Goal: Task Accomplishment & Management: Complete application form

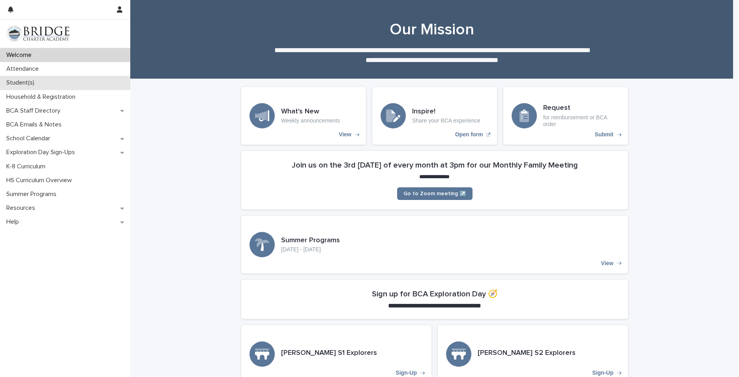
click at [38, 81] on p "Student(s)" at bounding box center [21, 82] width 37 height 7
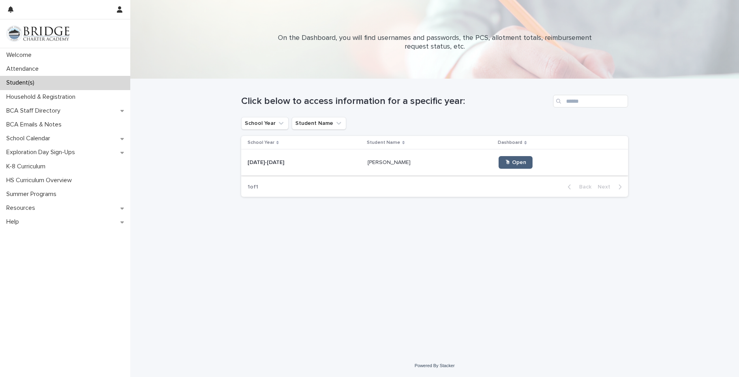
click at [498, 166] on link "🖱 Open" at bounding box center [515, 162] width 34 height 13
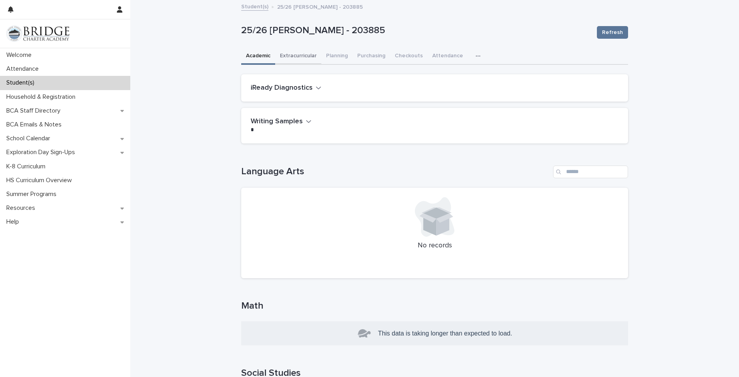
click at [308, 51] on button "Extracurricular" at bounding box center [298, 56] width 46 height 17
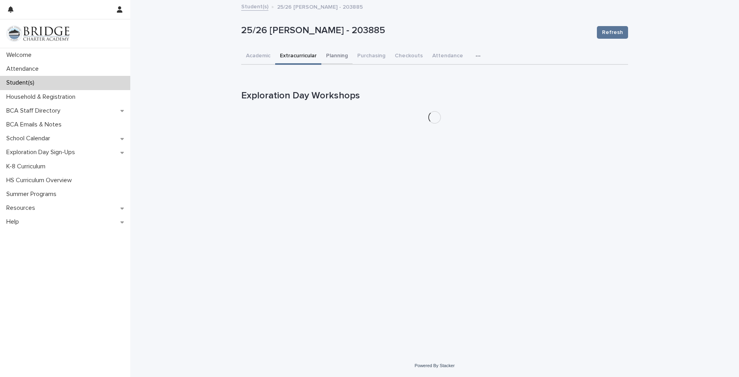
click at [345, 58] on button "Planning" at bounding box center [336, 56] width 31 height 17
click at [614, 33] on span "Refresh" at bounding box center [612, 32] width 21 height 8
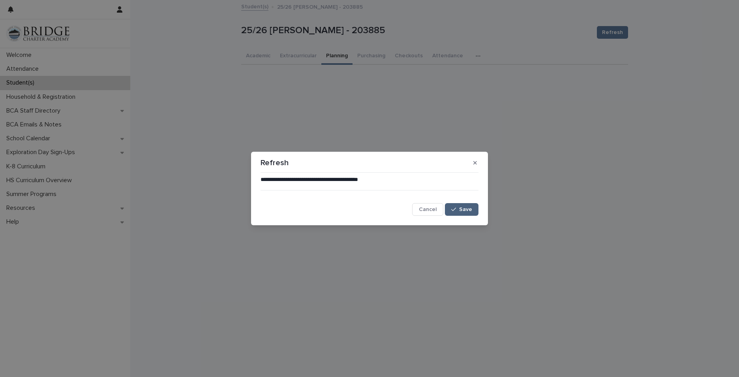
click at [462, 208] on span "Save" at bounding box center [465, 209] width 13 height 6
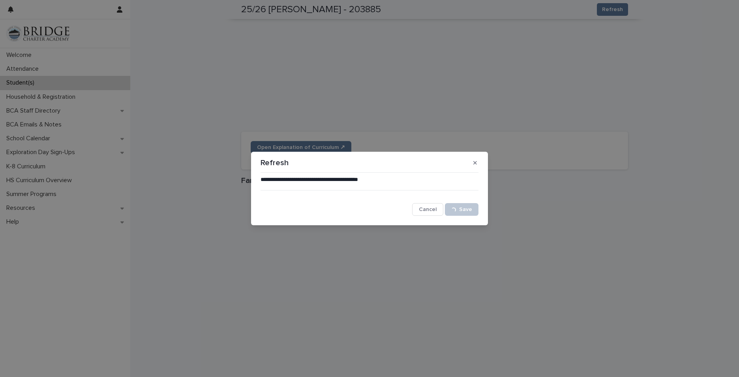
scroll to position [972, 0]
click at [475, 160] on icon "button" at bounding box center [475, 163] width 4 height 6
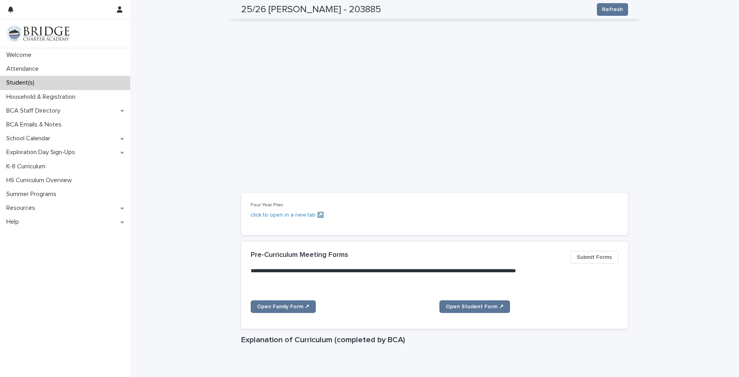
scroll to position [0, 0]
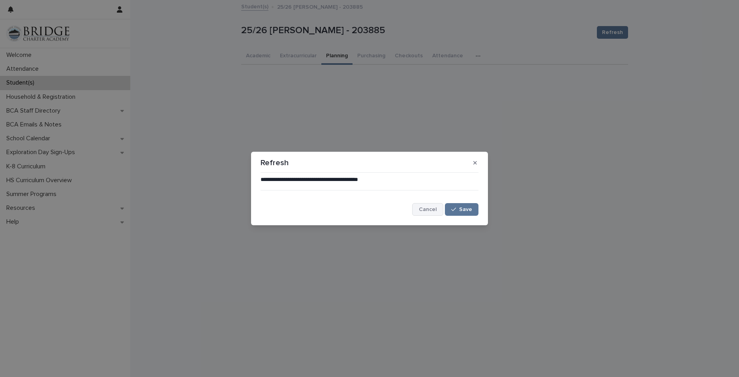
click at [433, 211] on span "Cancel" at bounding box center [428, 209] width 18 height 6
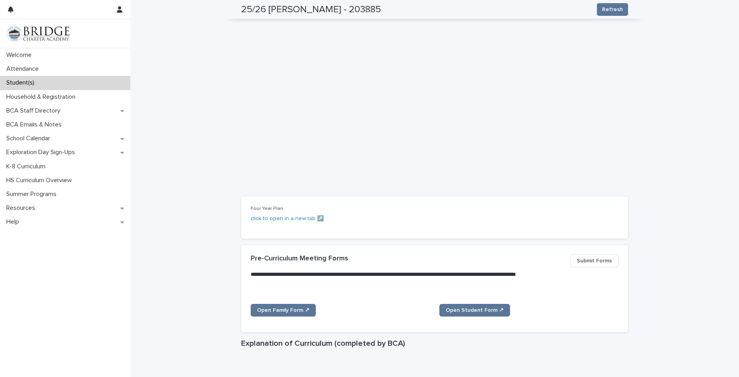
scroll to position [276, 0]
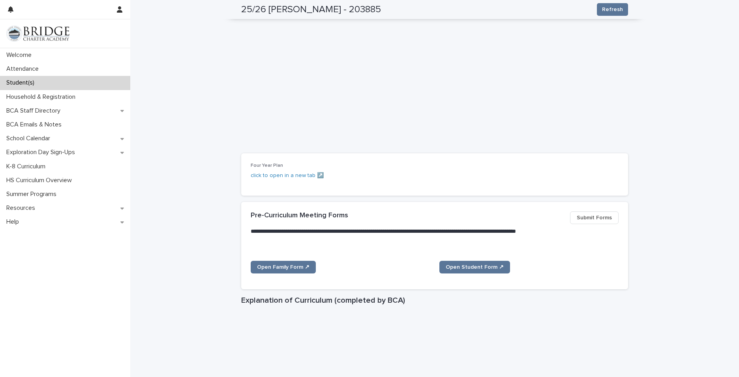
click at [604, 223] on button "Submit Forms" at bounding box center [594, 217] width 49 height 13
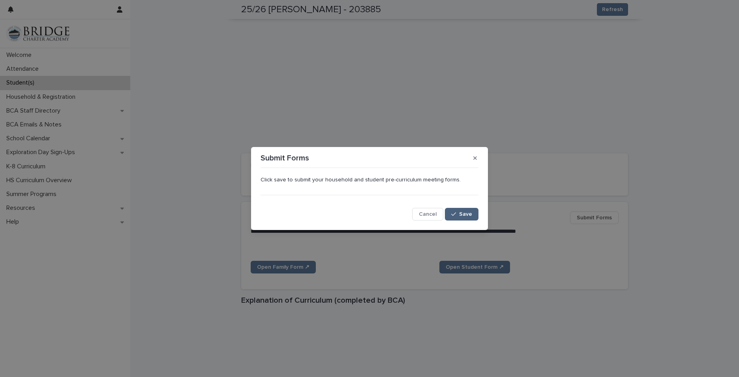
click at [471, 213] on span "Save" at bounding box center [465, 214] width 13 height 6
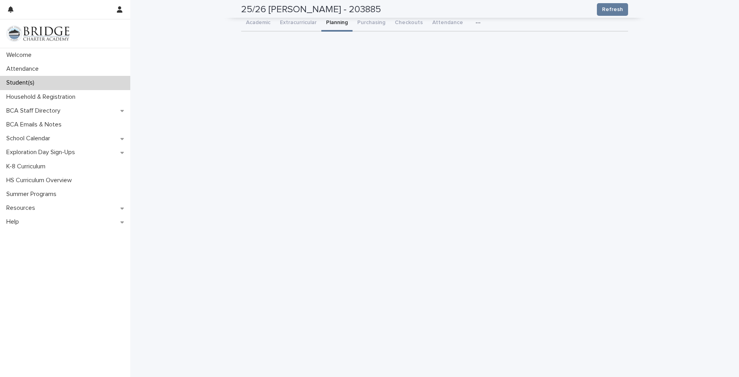
scroll to position [0, 0]
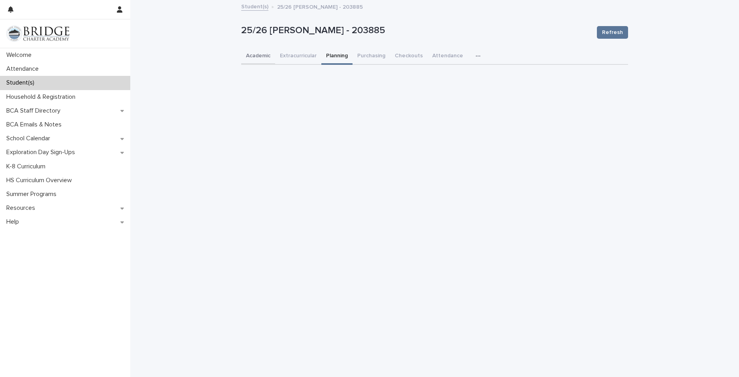
click at [258, 54] on button "Academic" at bounding box center [258, 56] width 34 height 17
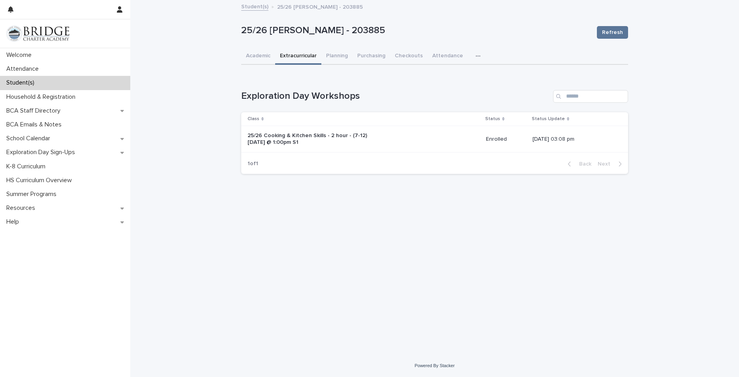
click at [295, 54] on button "Extracurricular" at bounding box center [298, 56] width 46 height 17
click at [300, 137] on p "25/26 Cooking & Kitchen Skills - 2 hour - (7-12) Monday @ 1:00pm S1" at bounding box center [312, 138] width 131 height 13
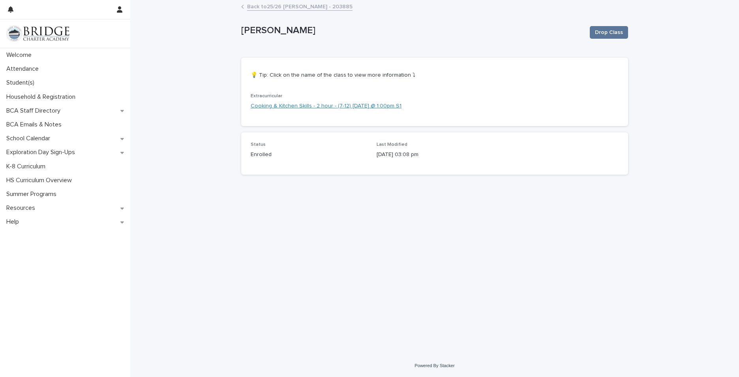
click at [299, 108] on link "Cooking & Kitchen Skills - 2 hour - (7-12) Monday @ 1:00pm S1" at bounding box center [326, 106] width 151 height 8
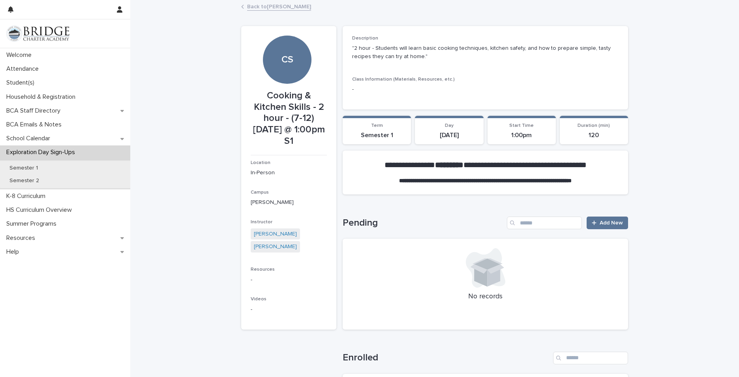
click at [254, 3] on link "Back to Hunter Miller" at bounding box center [279, 6] width 64 height 9
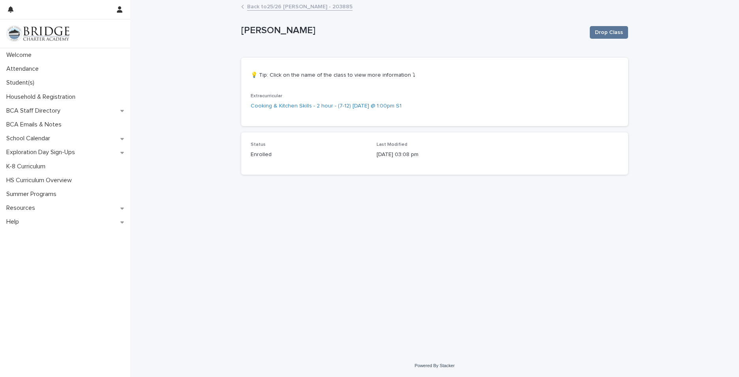
click at [273, 9] on link "Back to 25/26 Miller, Hunter - 203885" at bounding box center [299, 6] width 105 height 9
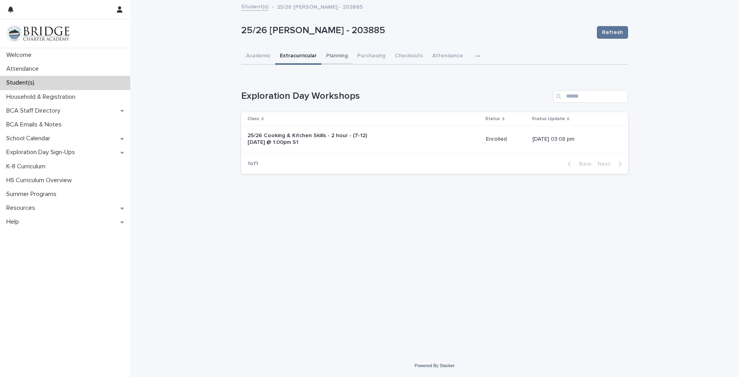
click at [332, 57] on button "Planning" at bounding box center [336, 56] width 31 height 17
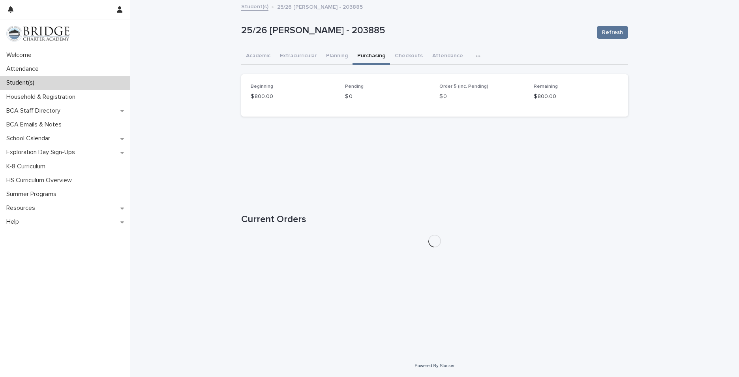
click at [368, 57] on button "Purchasing" at bounding box center [370, 56] width 37 height 17
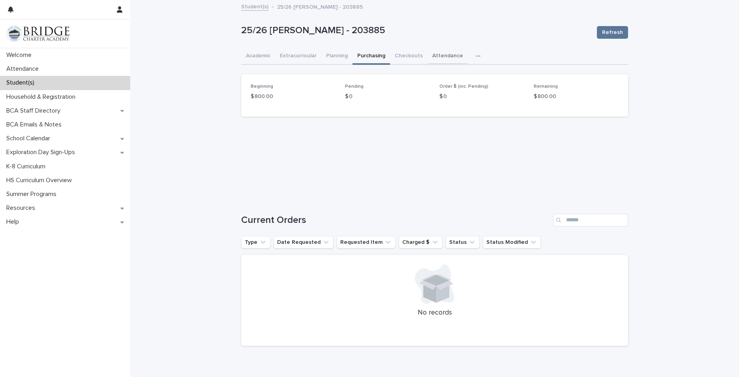
click at [432, 54] on button "Attendance" at bounding box center [447, 56] width 40 height 17
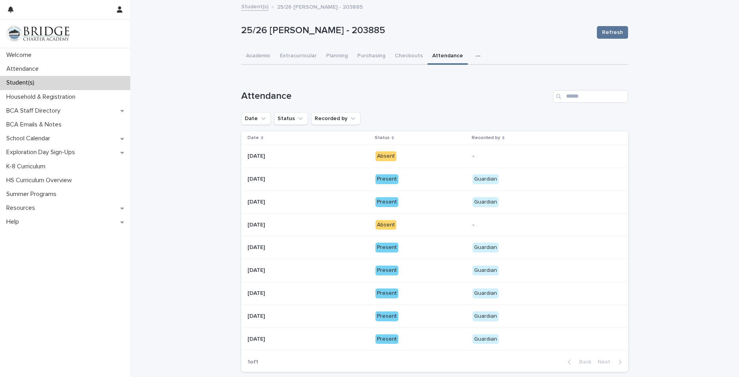
click at [471, 56] on button "button" at bounding box center [479, 56] width 17 height 16
click at [439, 75] on span "General" at bounding box center [440, 77] width 21 height 6
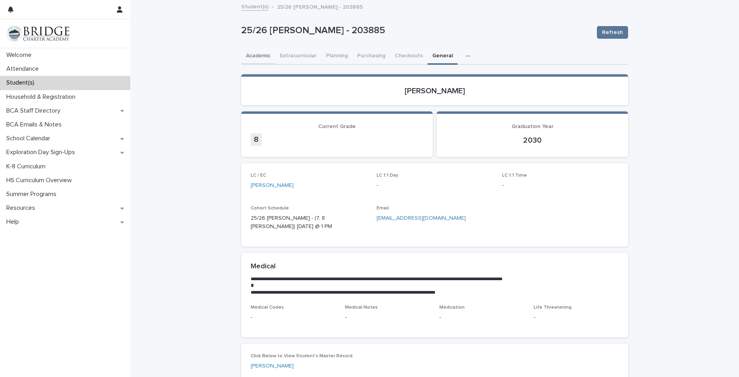
click at [249, 55] on button "Academic" at bounding box center [258, 56] width 34 height 17
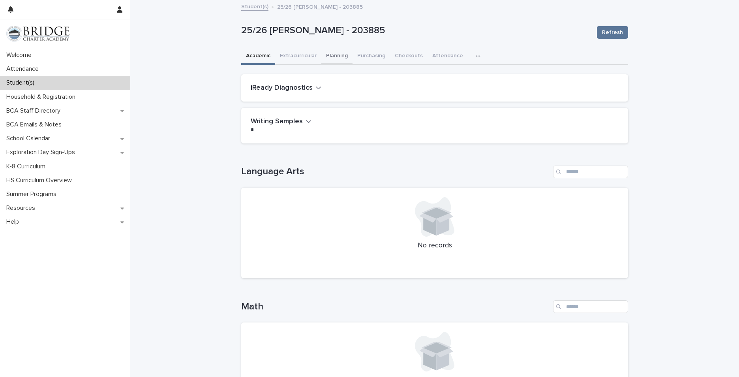
click at [338, 54] on button "Planning" at bounding box center [336, 56] width 31 height 17
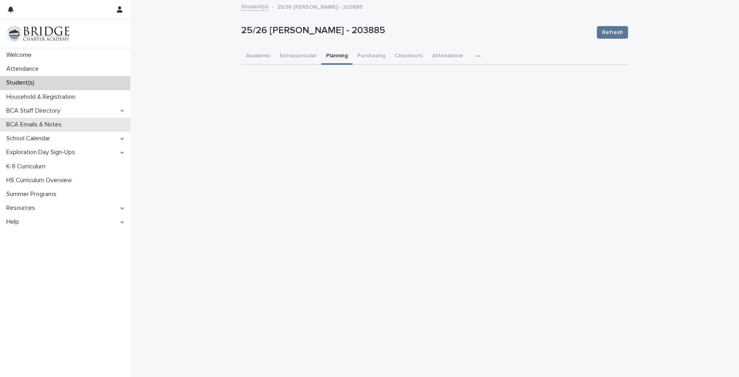
click at [32, 127] on p "BCA Emails & Notes" at bounding box center [35, 124] width 65 height 7
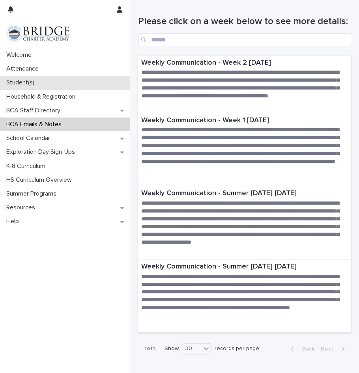
click at [24, 79] on p "Student(s)" at bounding box center [21, 82] width 37 height 7
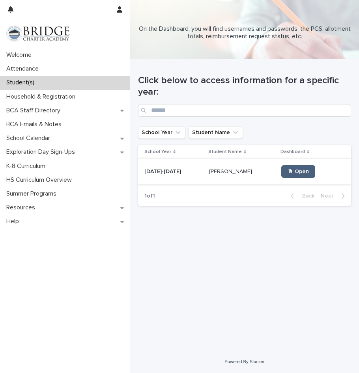
click at [289, 171] on span "🖱 Open" at bounding box center [298, 172] width 21 height 6
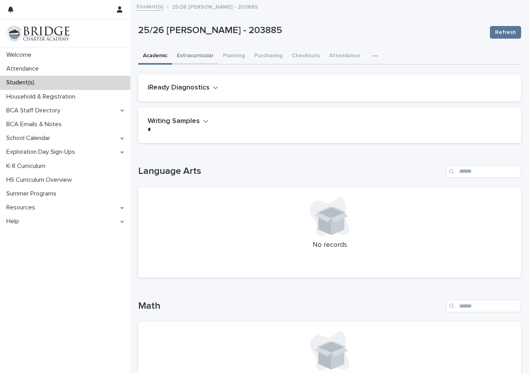
click at [193, 57] on button "Extracurricular" at bounding box center [195, 56] width 46 height 17
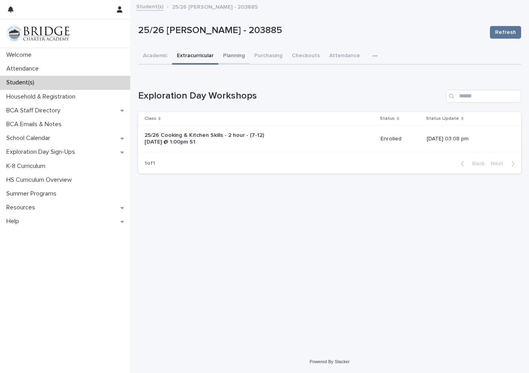
click at [226, 56] on button "Planning" at bounding box center [233, 56] width 31 height 17
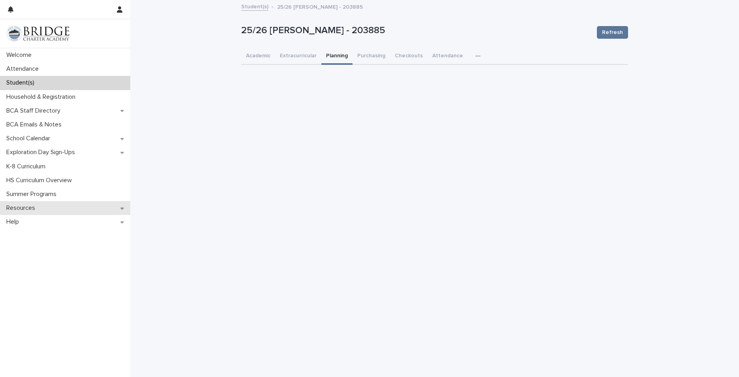
click at [70, 207] on div "Resources" at bounding box center [65, 208] width 130 height 14
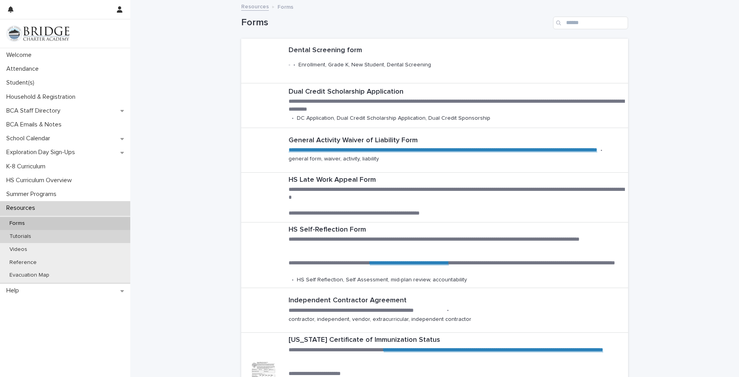
click at [26, 236] on p "Tutorials" at bounding box center [20, 236] width 34 height 7
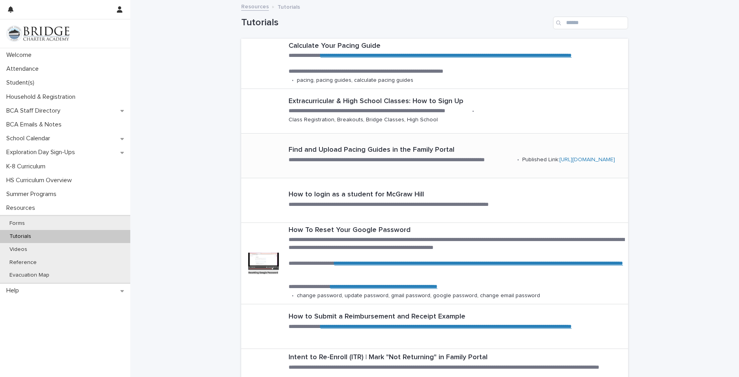
click at [559, 162] on link "https://docs.google.com/document/d/e/2PACX-1vT6Yq5YLZWJ6Pk1G3-lIhYPj4MvD33uZTTk…" at bounding box center [587, 160] width 56 height 6
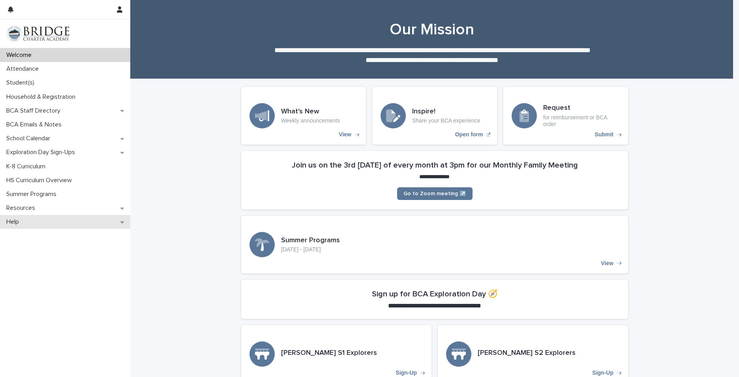
click at [120, 223] on div "Help" at bounding box center [65, 222] width 130 height 14
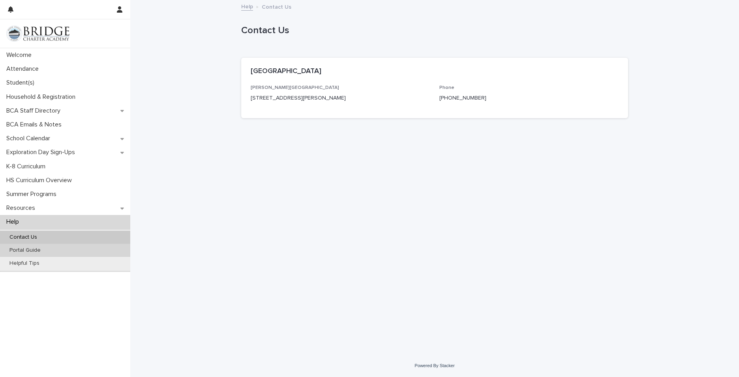
click at [17, 253] on p "Portal Guide" at bounding box center [25, 250] width 44 height 7
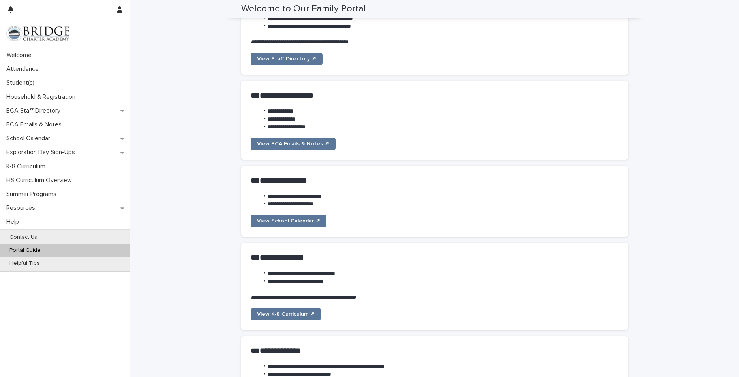
scroll to position [209, 0]
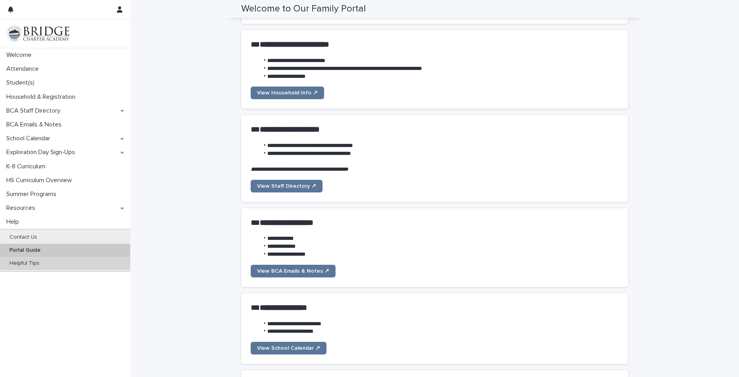
click at [20, 262] on p "Helpful Tips" at bounding box center [24, 263] width 43 height 7
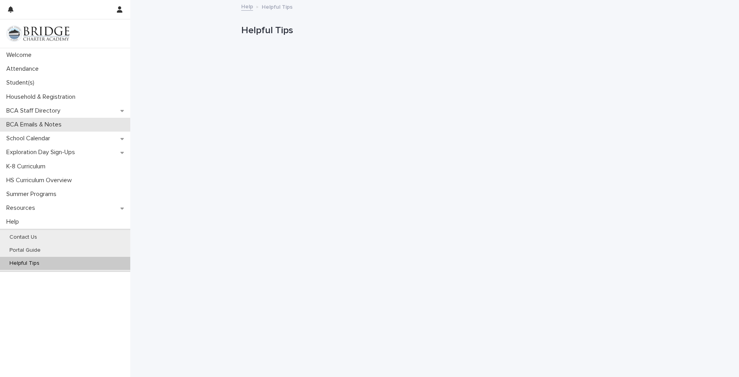
click at [111, 126] on div "BCA Emails & Notes" at bounding box center [65, 125] width 130 height 14
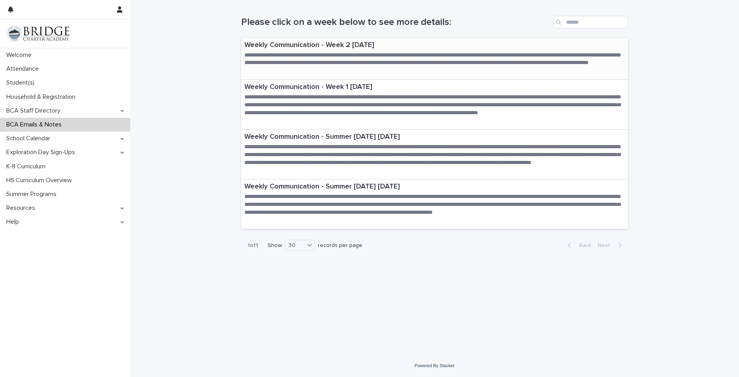
click at [307, 41] on p "Weekly Communication - Week 2 [DATE]" at bounding box center [434, 45] width 380 height 9
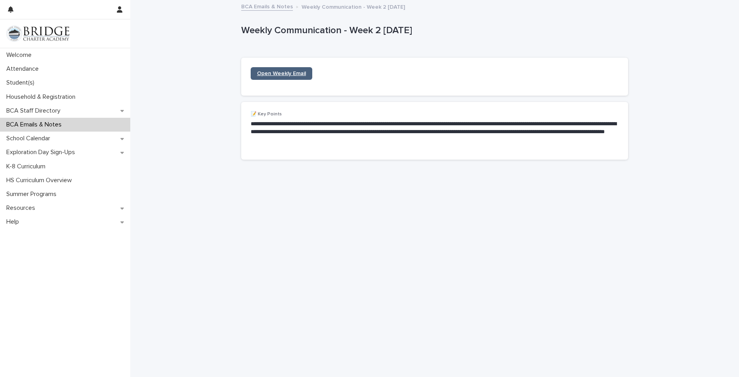
click at [280, 75] on span "Open Weekly Email" at bounding box center [281, 74] width 49 height 6
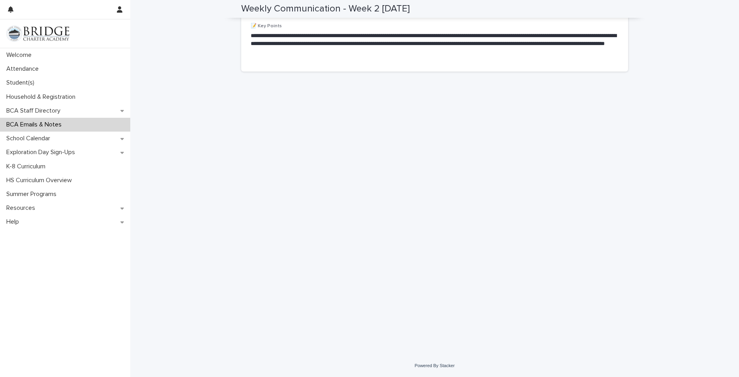
scroll to position [75, 0]
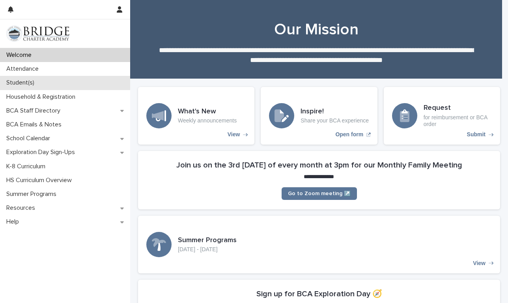
click at [32, 81] on p "Student(s)" at bounding box center [21, 82] width 37 height 7
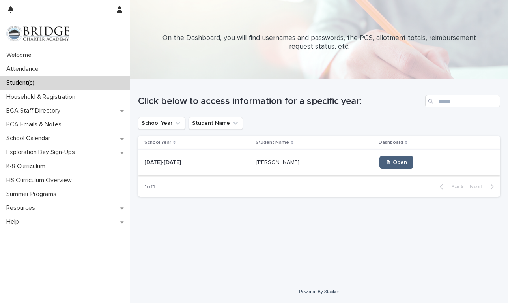
click at [388, 161] on span "🖱 Open" at bounding box center [396, 162] width 21 height 6
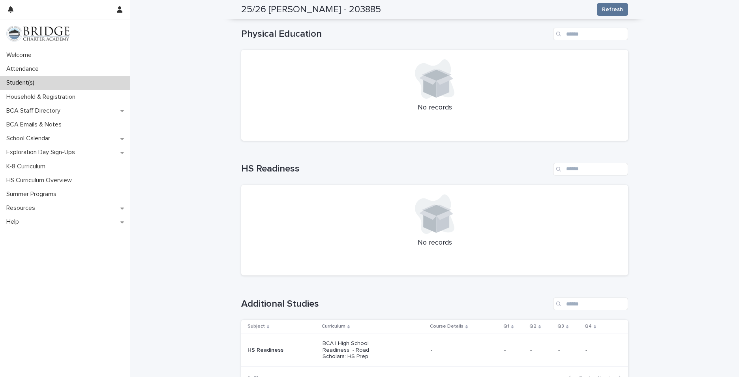
scroll to position [756, 0]
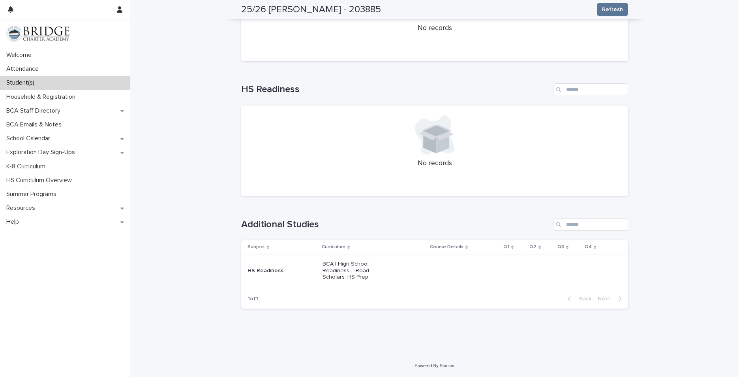
click at [350, 269] on p "BCA | High School Readiness - Road Scholars: HS Prep" at bounding box center [350, 270] width 56 height 20
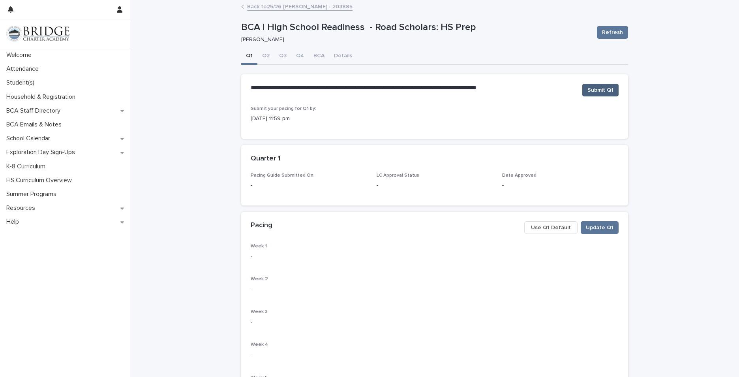
click at [508, 91] on span "Submit Q1" at bounding box center [600, 90] width 26 height 8
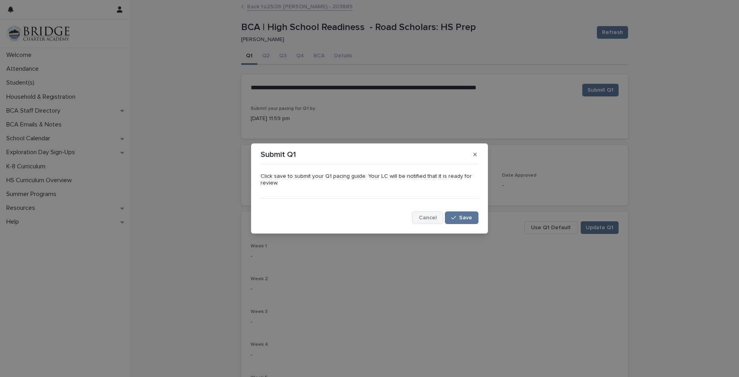
click at [431, 219] on span "Cancel" at bounding box center [428, 218] width 18 height 6
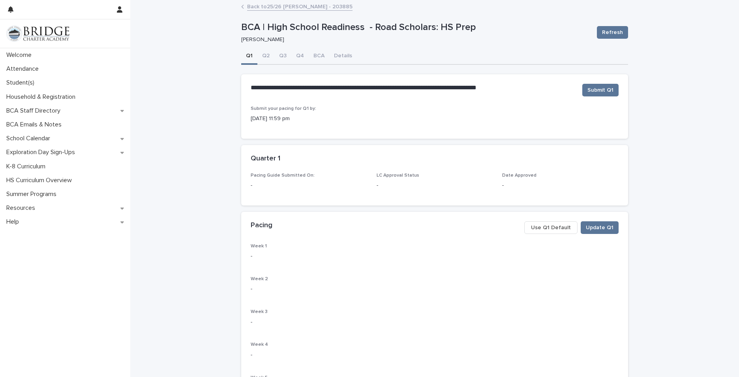
click at [508, 225] on span "Use Q1 Default" at bounding box center [551, 227] width 40 height 8
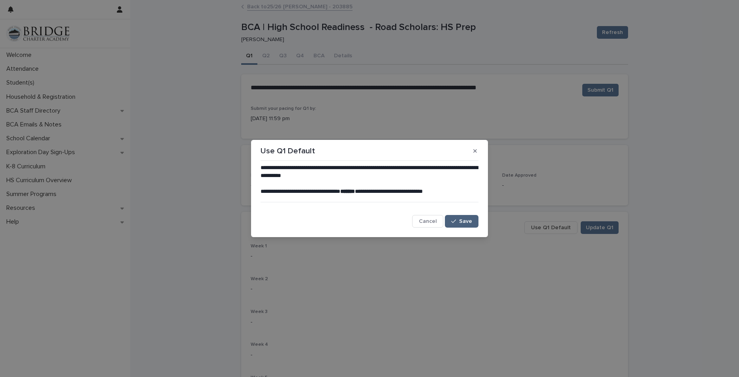
click at [457, 223] on div "button" at bounding box center [455, 221] width 8 height 6
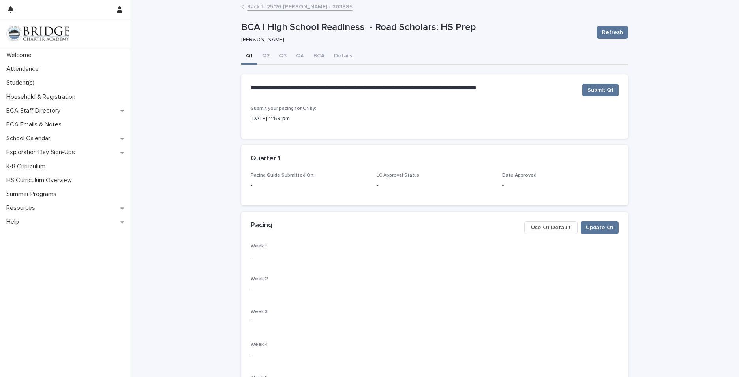
click at [508, 229] on span "Use Q1 Default" at bounding box center [551, 227] width 40 height 8
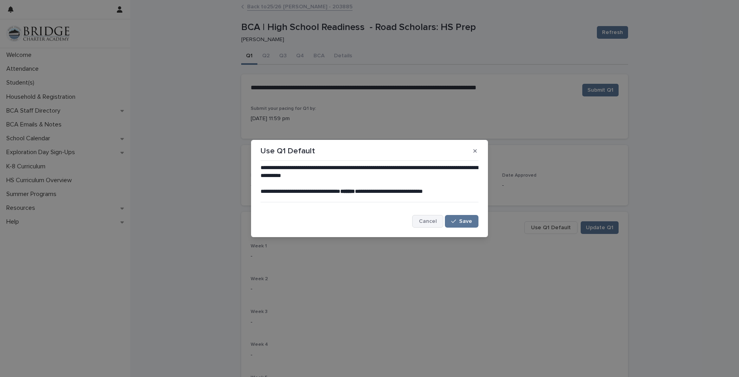
click at [423, 217] on button "Cancel" at bounding box center [427, 221] width 31 height 13
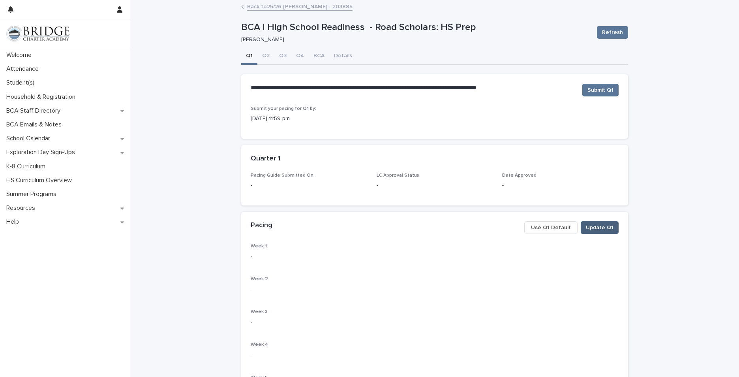
click at [508, 227] on span "Update Q1" at bounding box center [600, 227] width 28 height 8
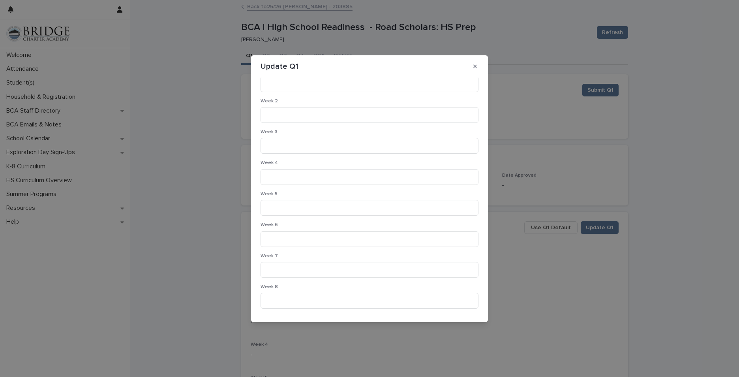
scroll to position [100, 0]
click at [459, 302] on span "Save" at bounding box center [465, 308] width 13 height 6
click at [474, 64] on icon "button" at bounding box center [475, 67] width 4 height 6
click at [421, 302] on button "Cancel" at bounding box center [427, 308] width 31 height 13
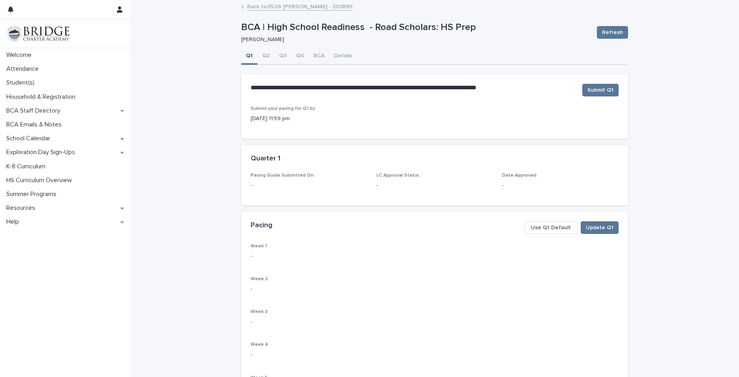
click at [508, 223] on span "Use Q1 Default" at bounding box center [551, 227] width 40 height 8
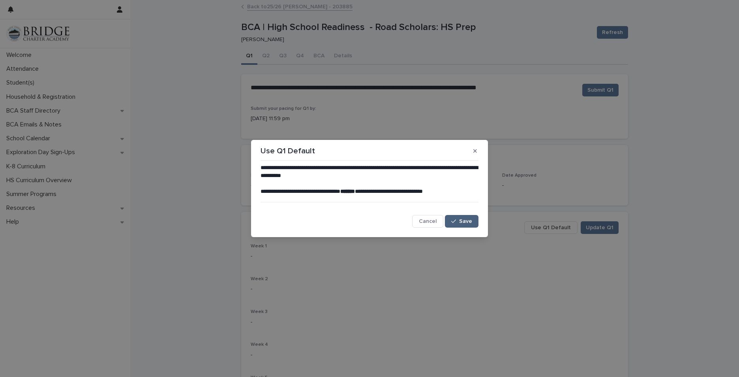
click at [450, 219] on button "Save" at bounding box center [462, 221] width 34 height 13
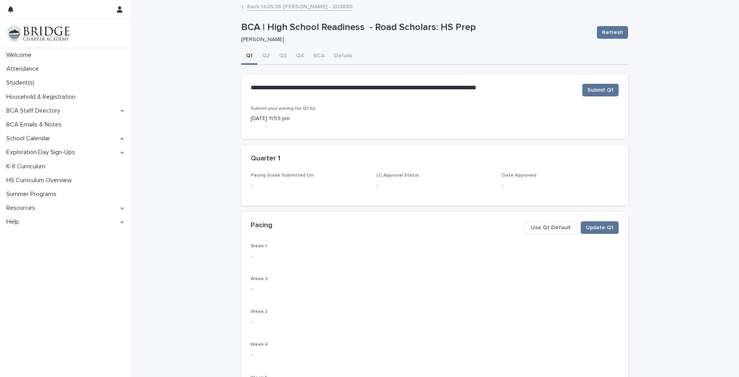
click at [508, 231] on button "Use Q1 Default" at bounding box center [550, 227] width 53 height 13
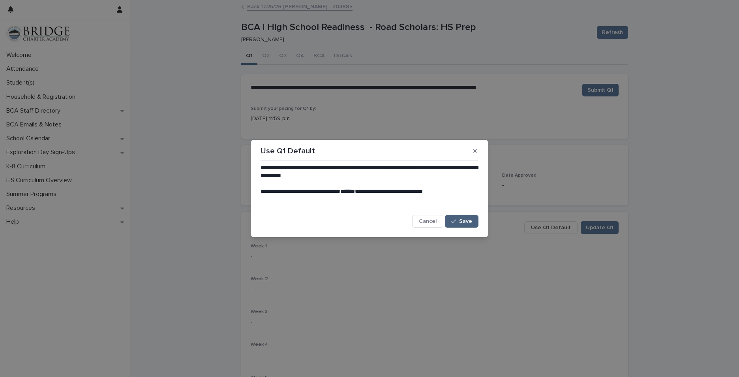
click at [473, 217] on button "Save" at bounding box center [462, 221] width 34 height 13
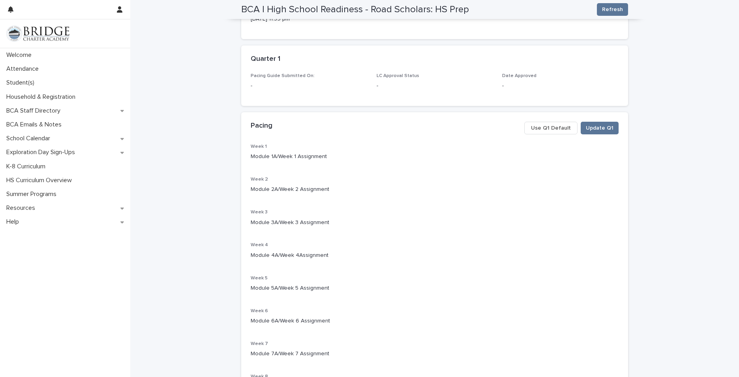
scroll to position [66, 0]
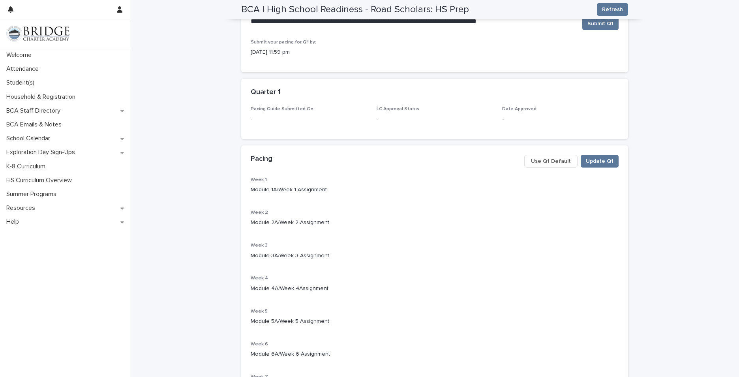
click at [508, 160] on span "Use Q1 Default" at bounding box center [551, 161] width 40 height 8
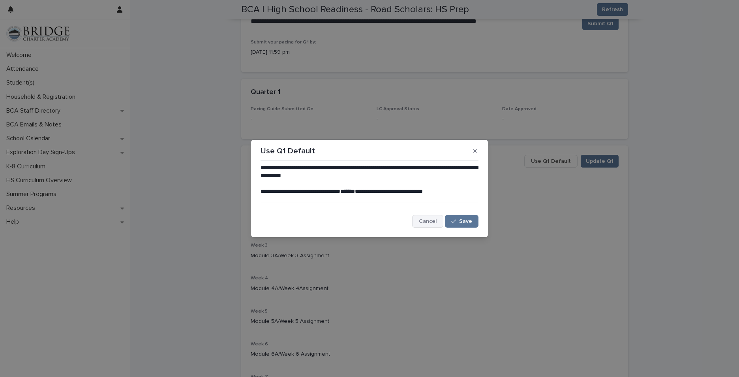
click at [425, 223] on span "Cancel" at bounding box center [428, 221] width 18 height 6
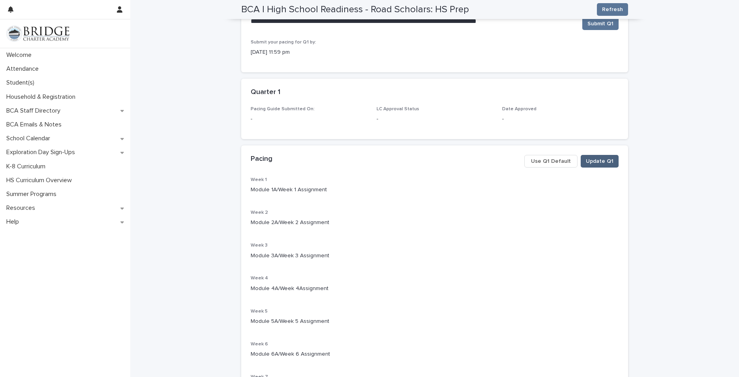
click at [508, 165] on button "Update Q1" at bounding box center [600, 161] width 38 height 13
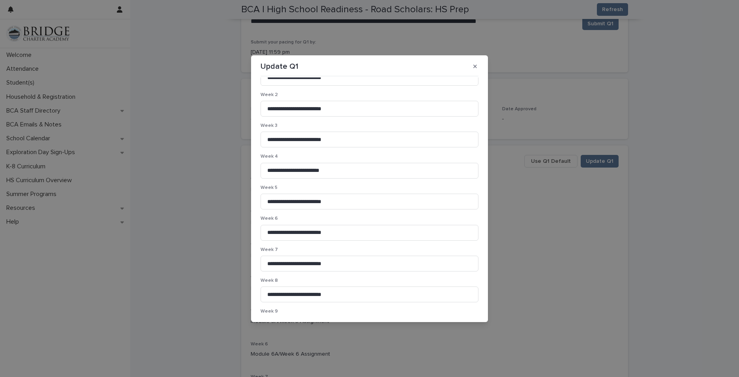
scroll to position [100, 0]
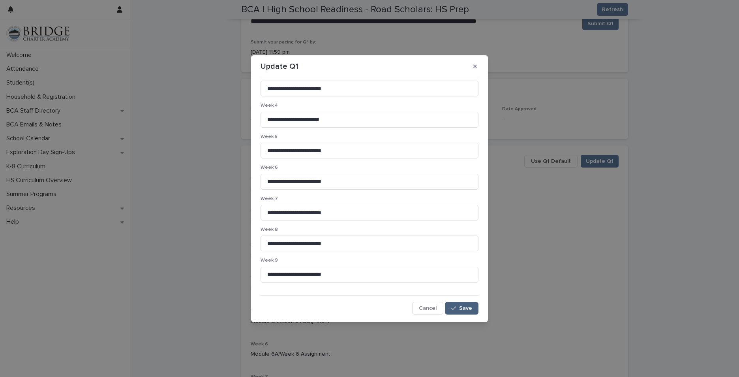
click at [454, 302] on button "Save" at bounding box center [462, 308] width 34 height 13
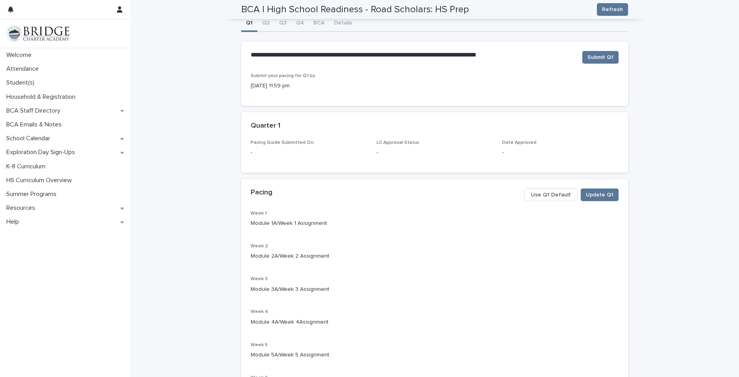
scroll to position [0, 0]
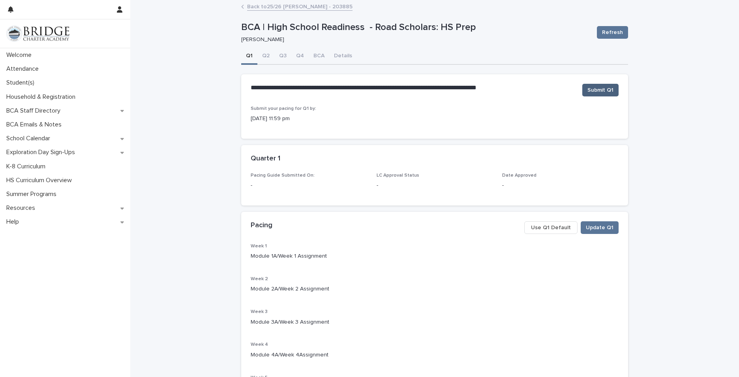
click at [508, 90] on span "Submit Q1" at bounding box center [600, 90] width 26 height 8
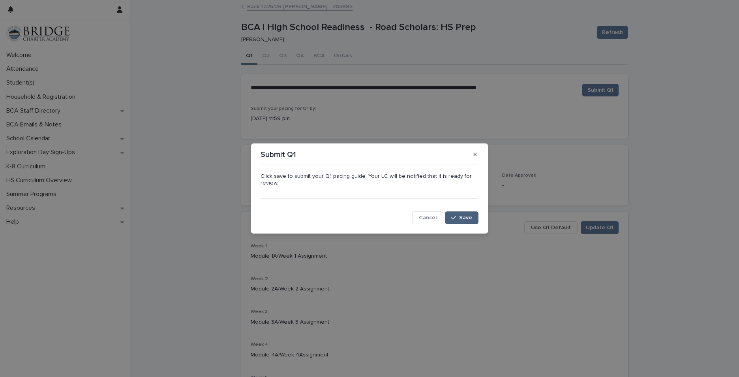
click at [460, 221] on button "Save" at bounding box center [462, 217] width 34 height 13
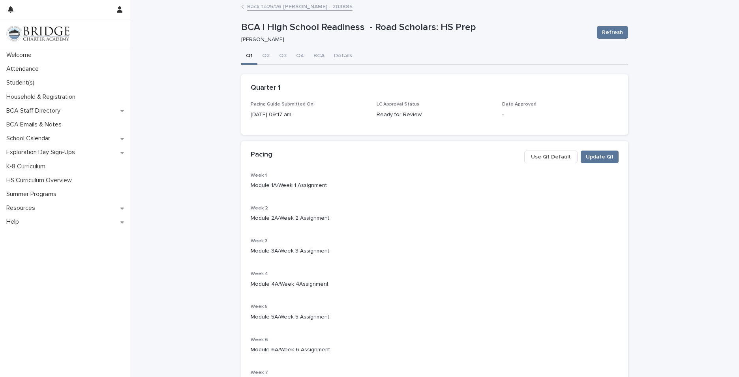
click at [241, 7] on icon at bounding box center [242, 7] width 3 height 4
click at [279, 7] on link "Back to 25/26 [PERSON_NAME] - 203885" at bounding box center [299, 6] width 105 height 9
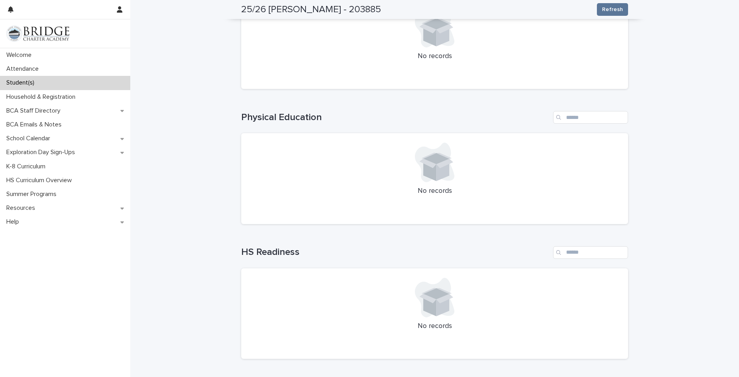
scroll to position [756, 0]
